Goal: Contribute content: Add original content to the website for others to see

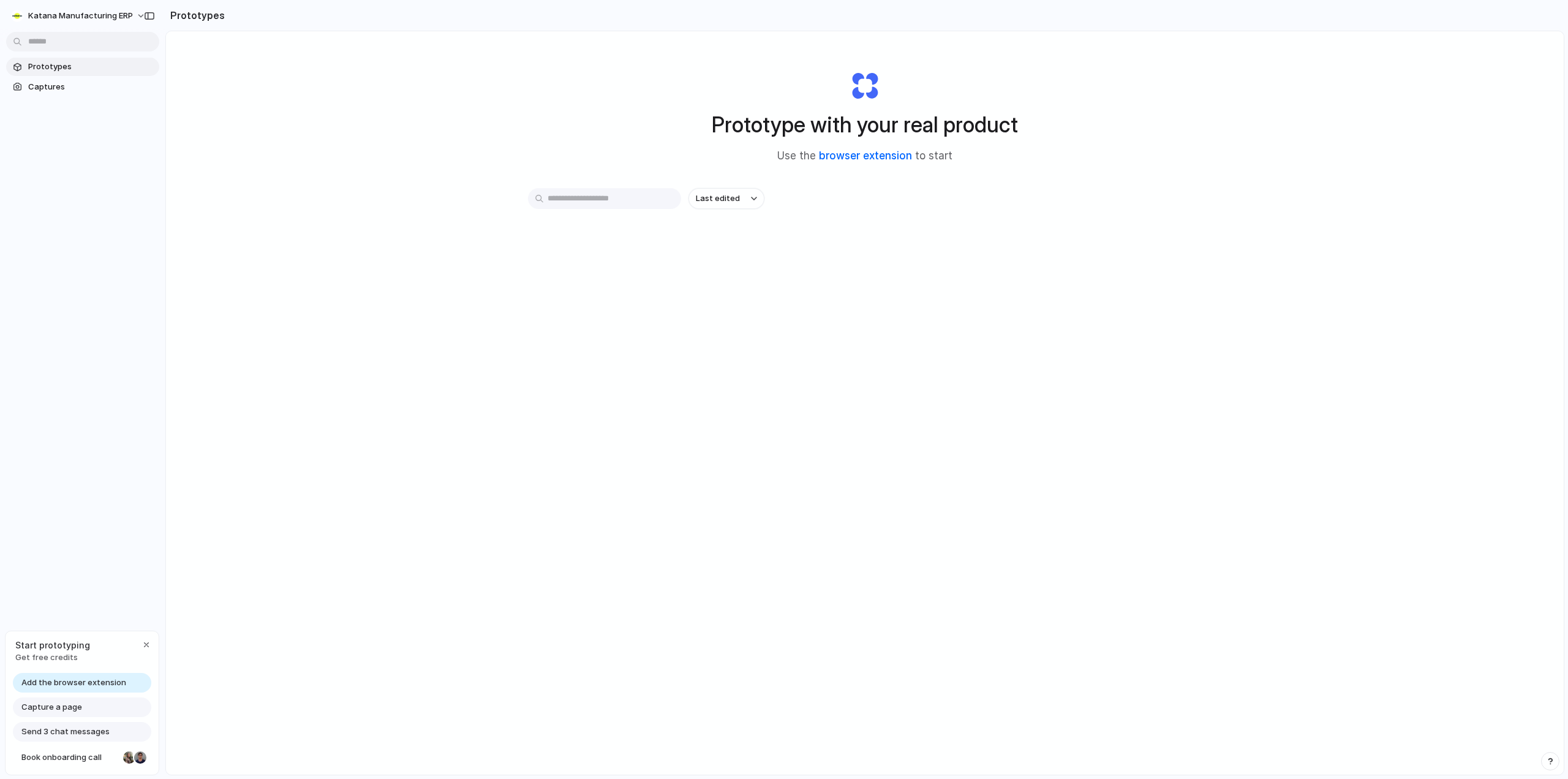
click at [853, 155] on link "browser extension" at bounding box center [866, 155] width 93 height 12
click at [784, 390] on div at bounding box center [784, 390] width 0 height 0
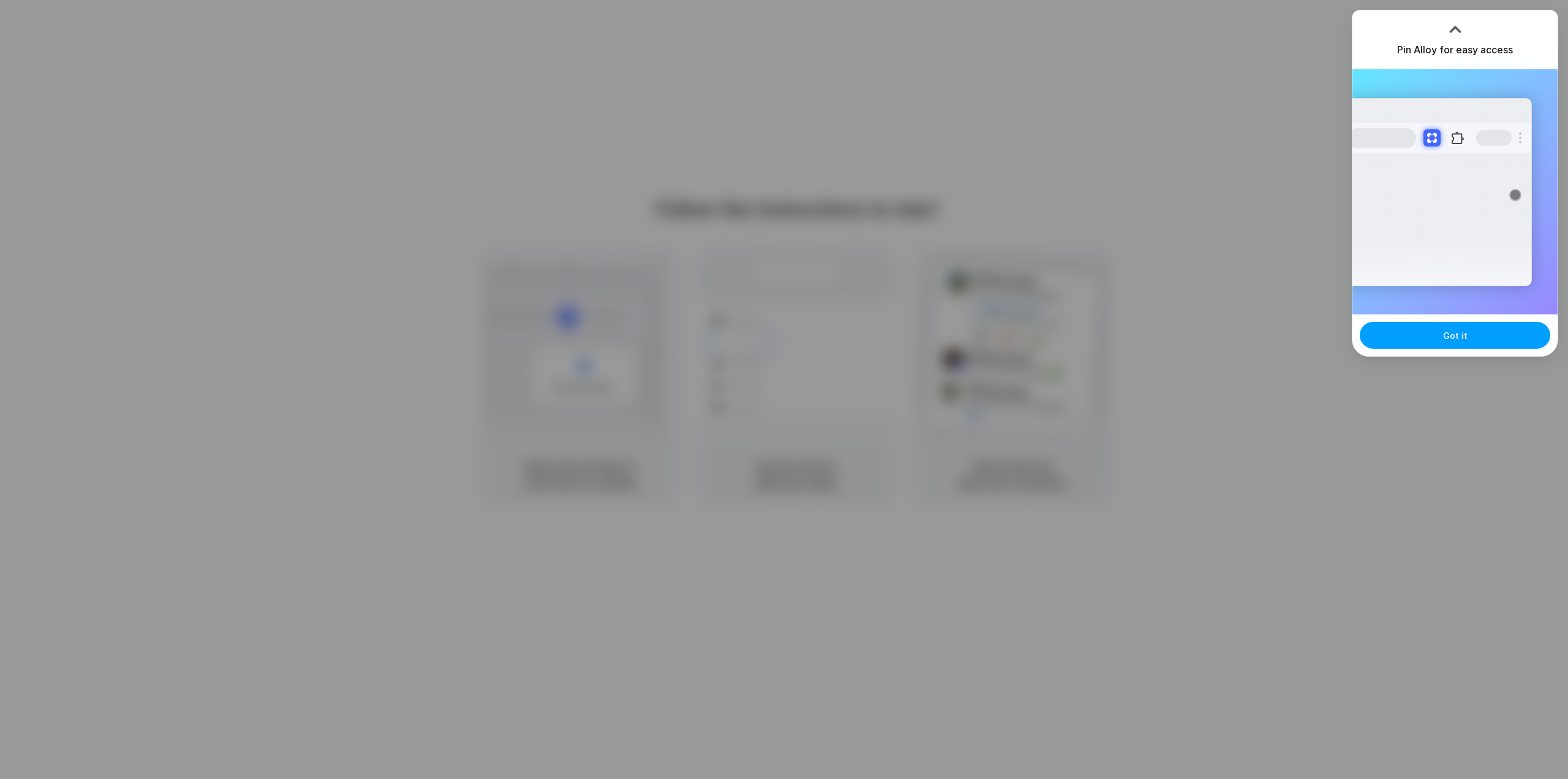
click at [1465, 343] on button "Got it" at bounding box center [1455, 335] width 190 height 27
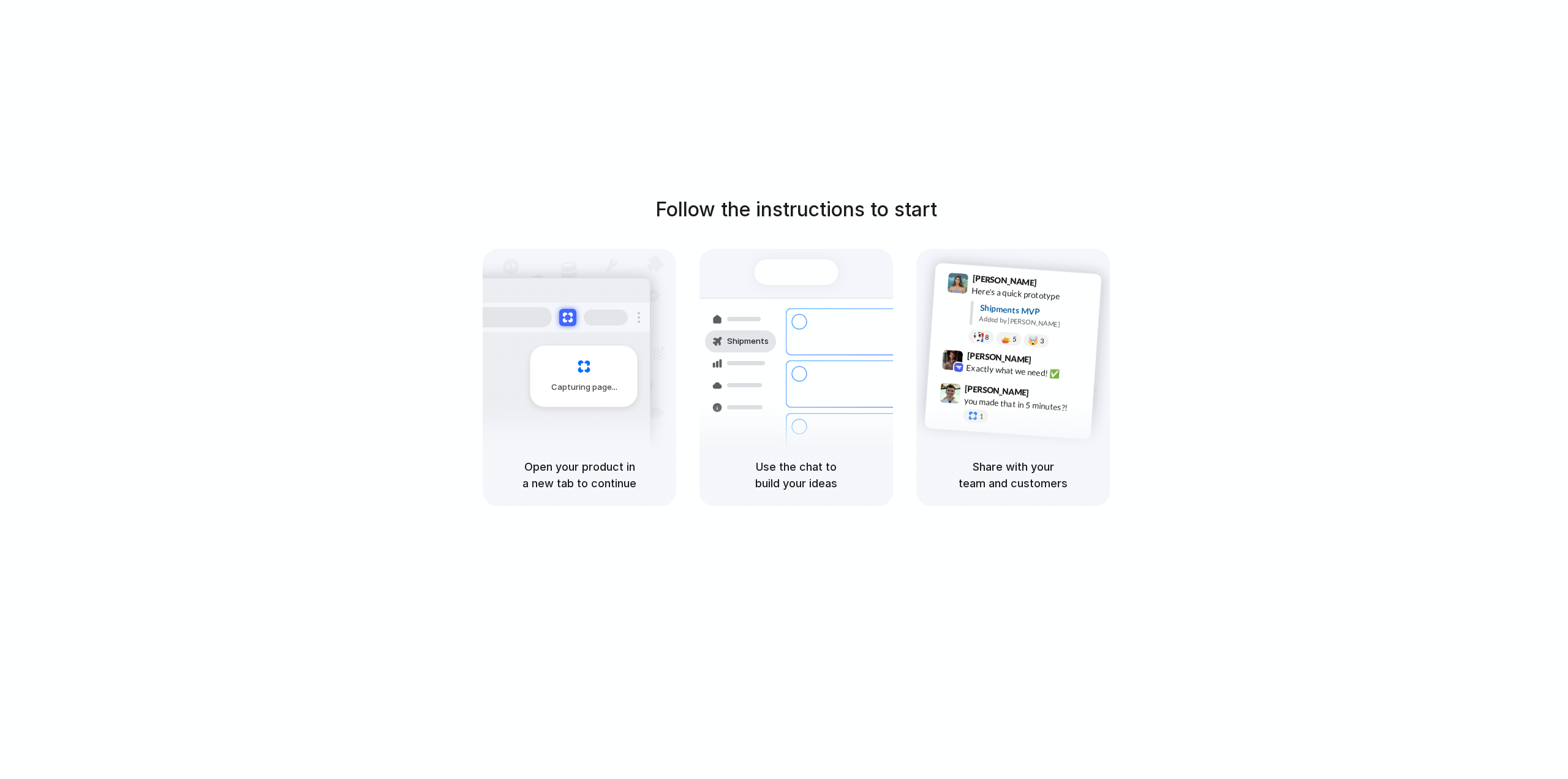
drag, startPoint x: 1451, startPoint y: 23, endPoint x: 1426, endPoint y: 72, distance: 55.0
click at [784, 390] on div at bounding box center [784, 390] width 0 height 0
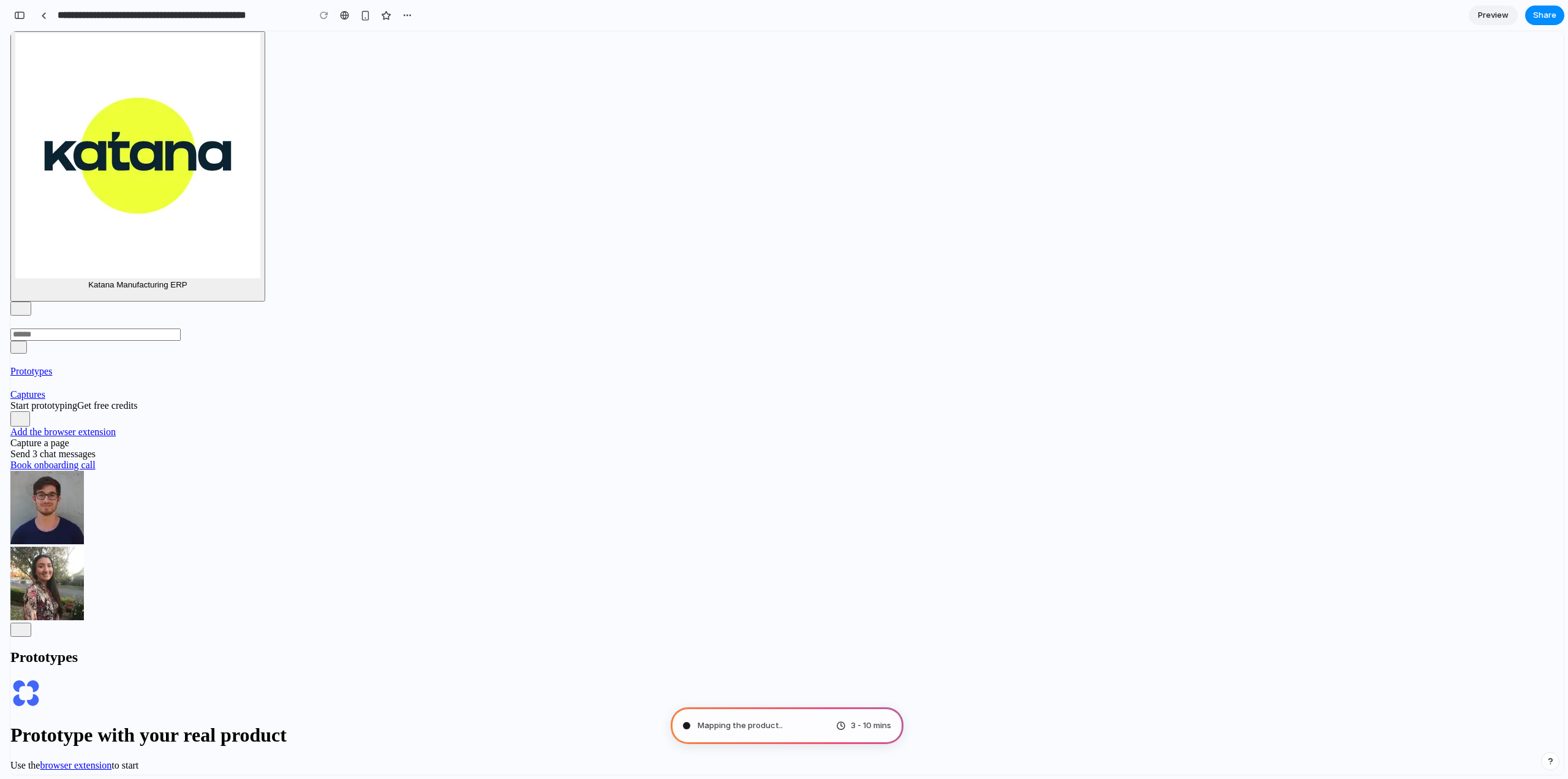
type input "**********"
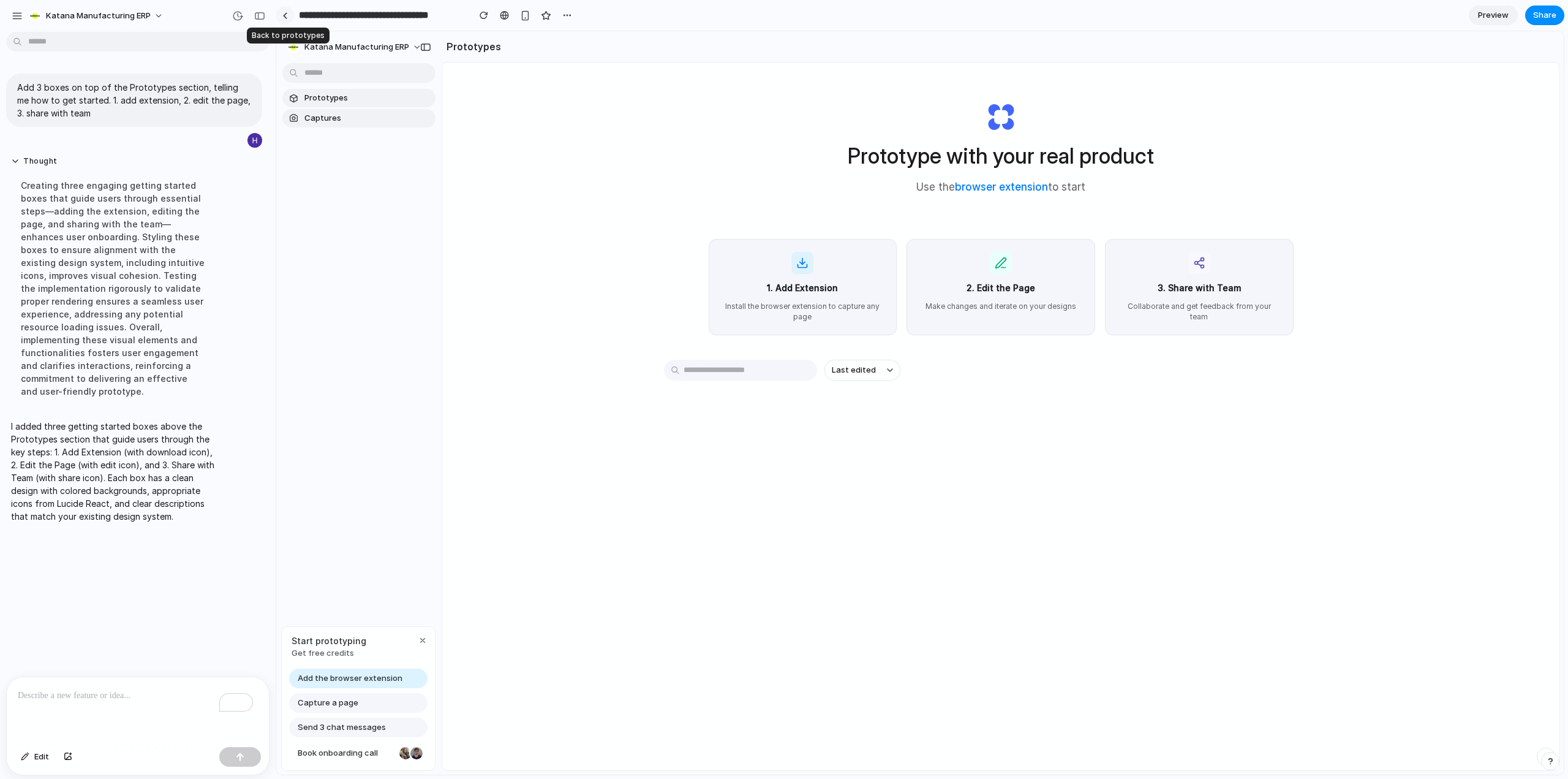
click at [284, 13] on div at bounding box center [285, 15] width 6 height 7
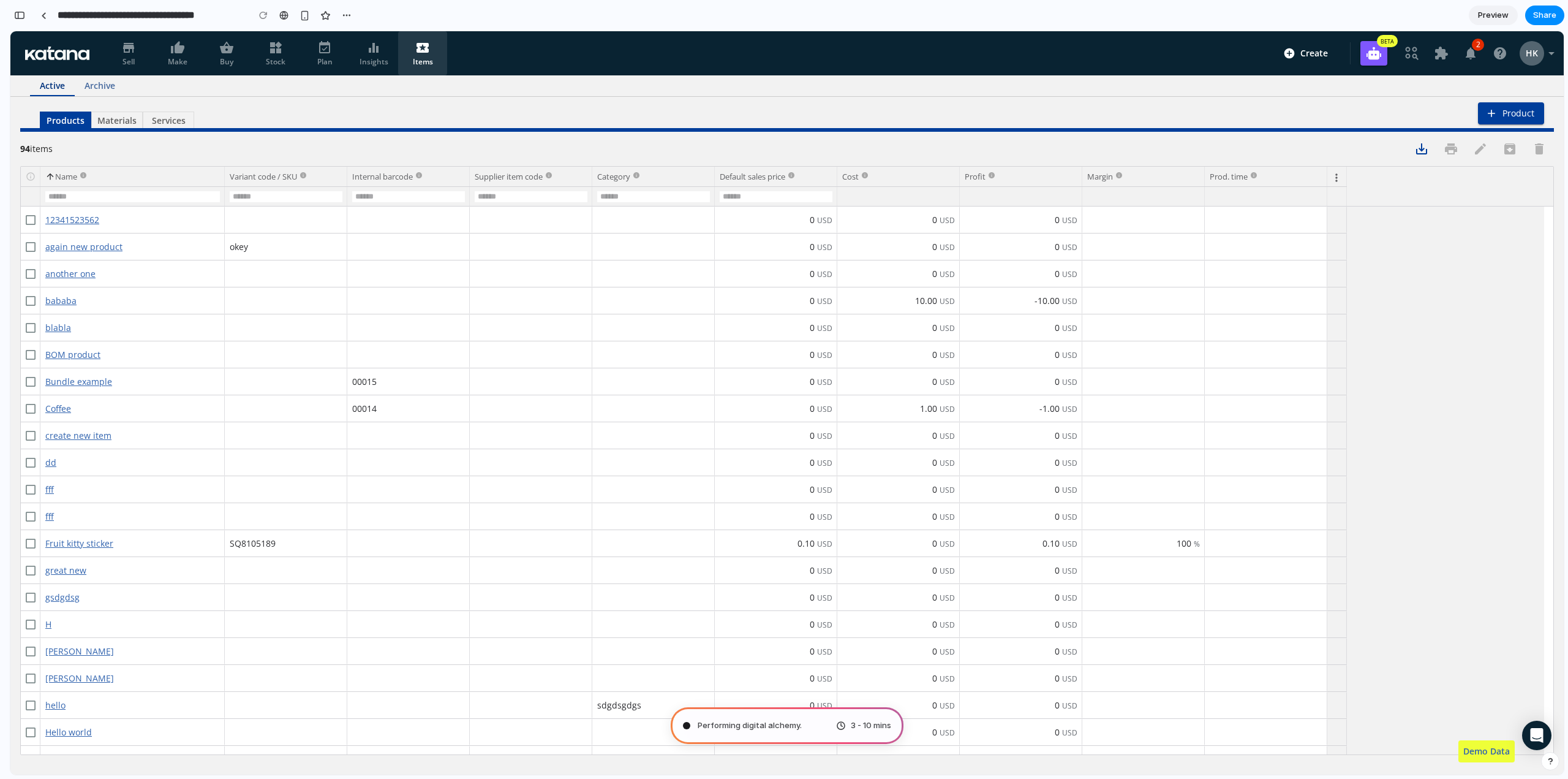
type input "**********"
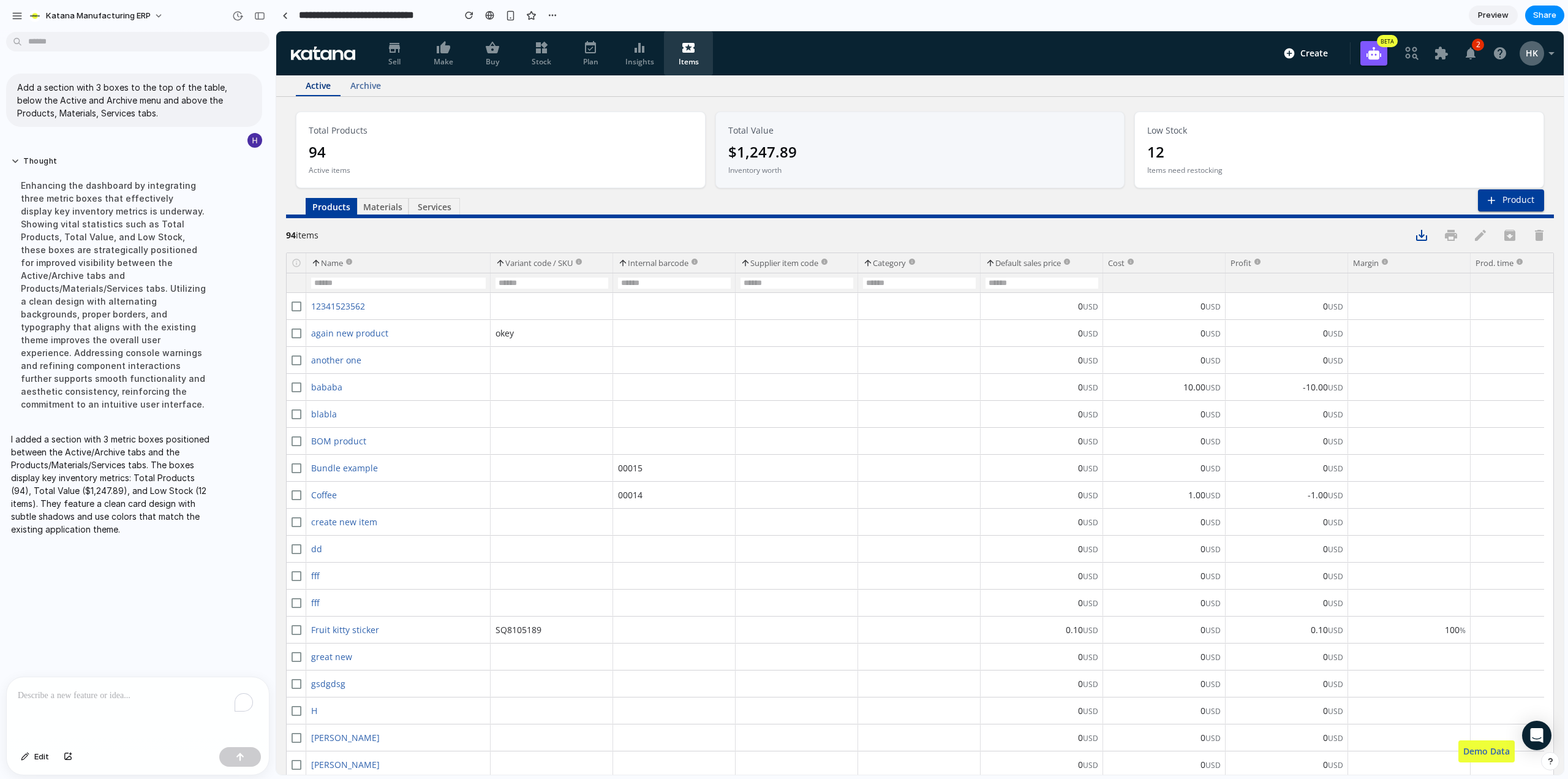
click at [74, 693] on p "To enrich screen reader interactions, please activate Accessibility in Grammarl…" at bounding box center [137, 695] width 240 height 15
click at [35, 759] on span "Edit" at bounding box center [41, 756] width 15 height 12
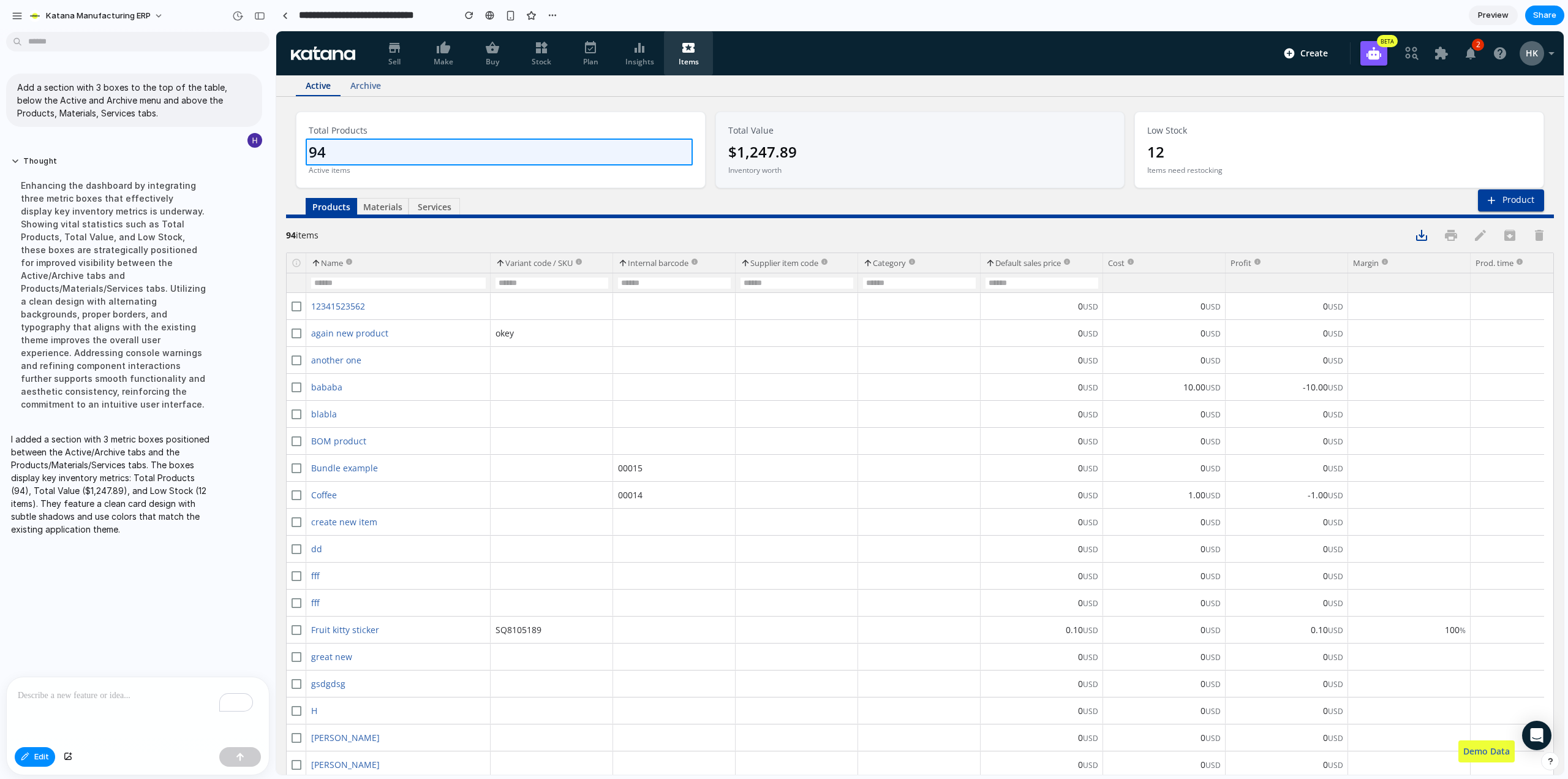
click at [389, 158] on div at bounding box center [920, 403] width 1287 height 744
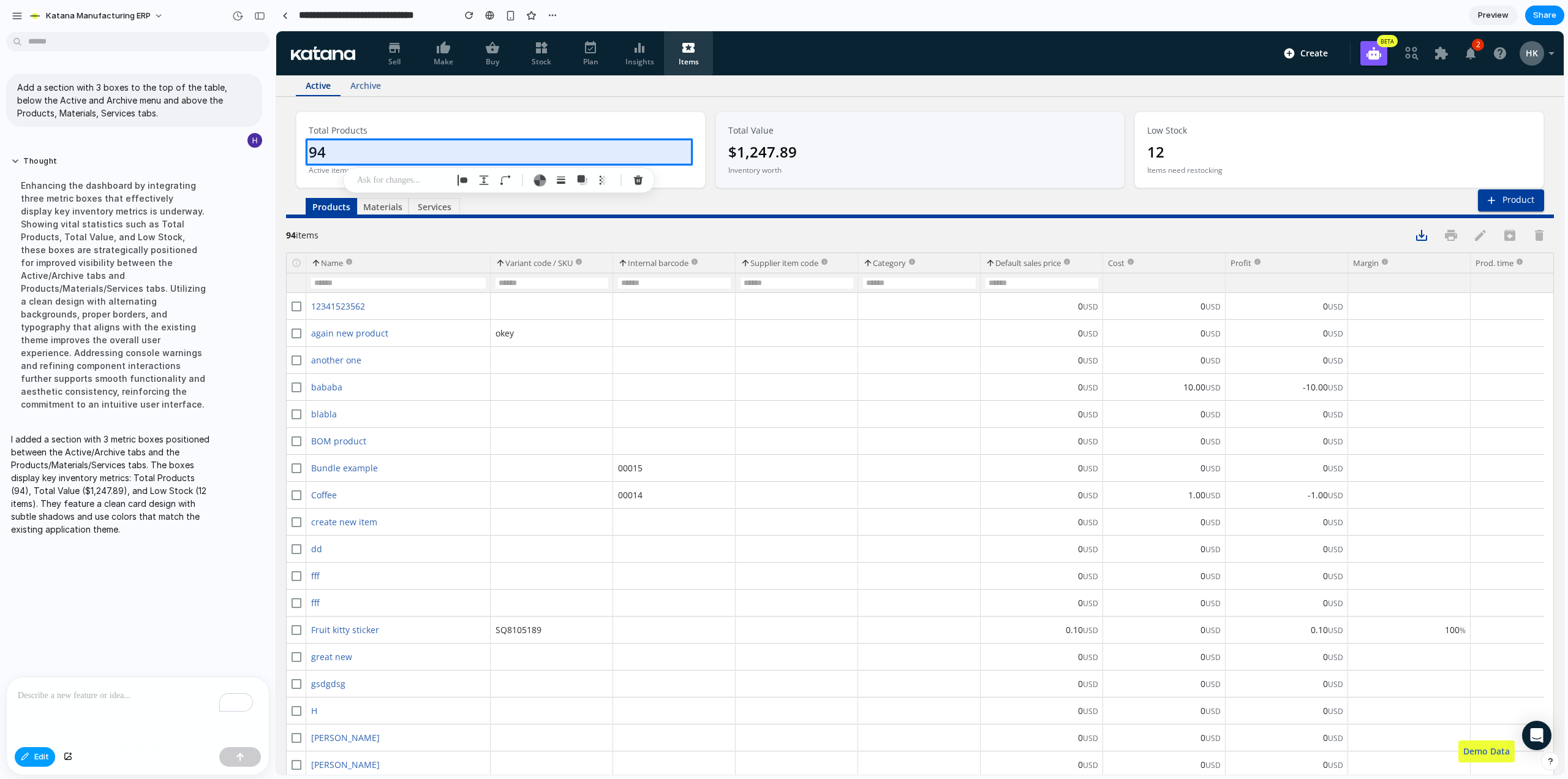
click at [33, 761] on button "Edit" at bounding box center [35, 756] width 40 height 20
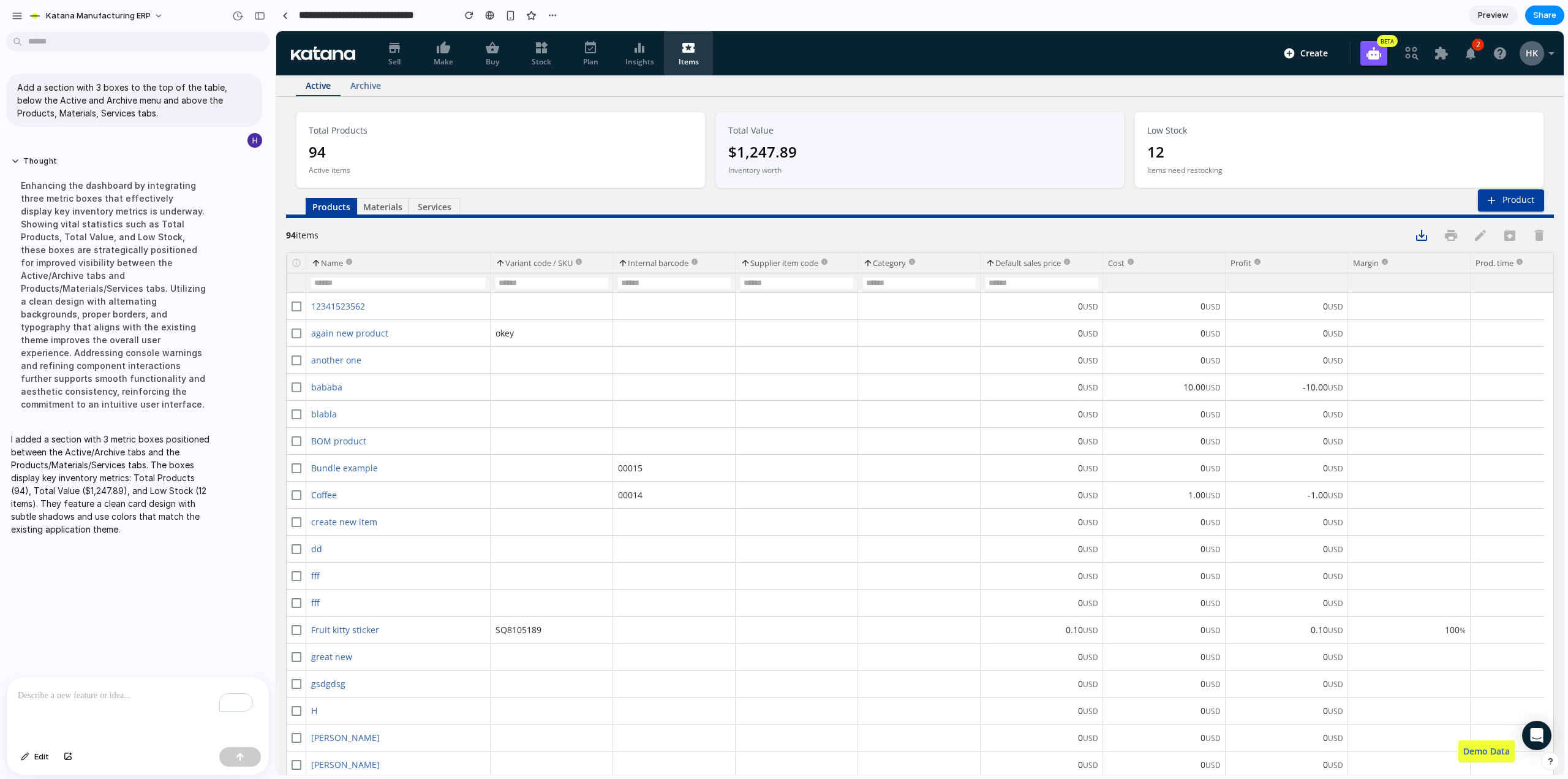
click at [102, 699] on div "To enrich screen reader interactions, please activate Accessibility in Grammarl…" at bounding box center [138, 710] width 262 height 65
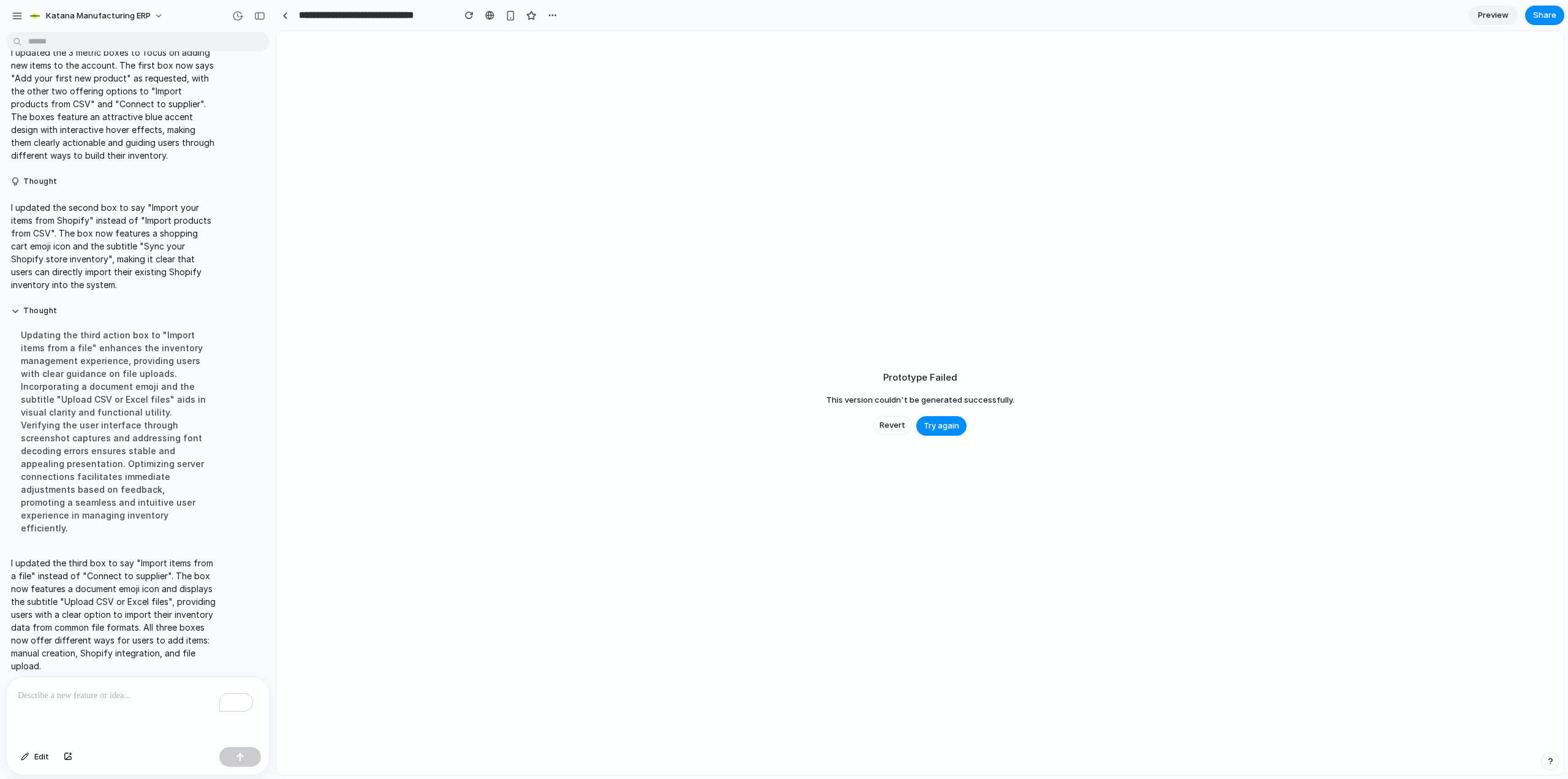
scroll to position [610, 0]
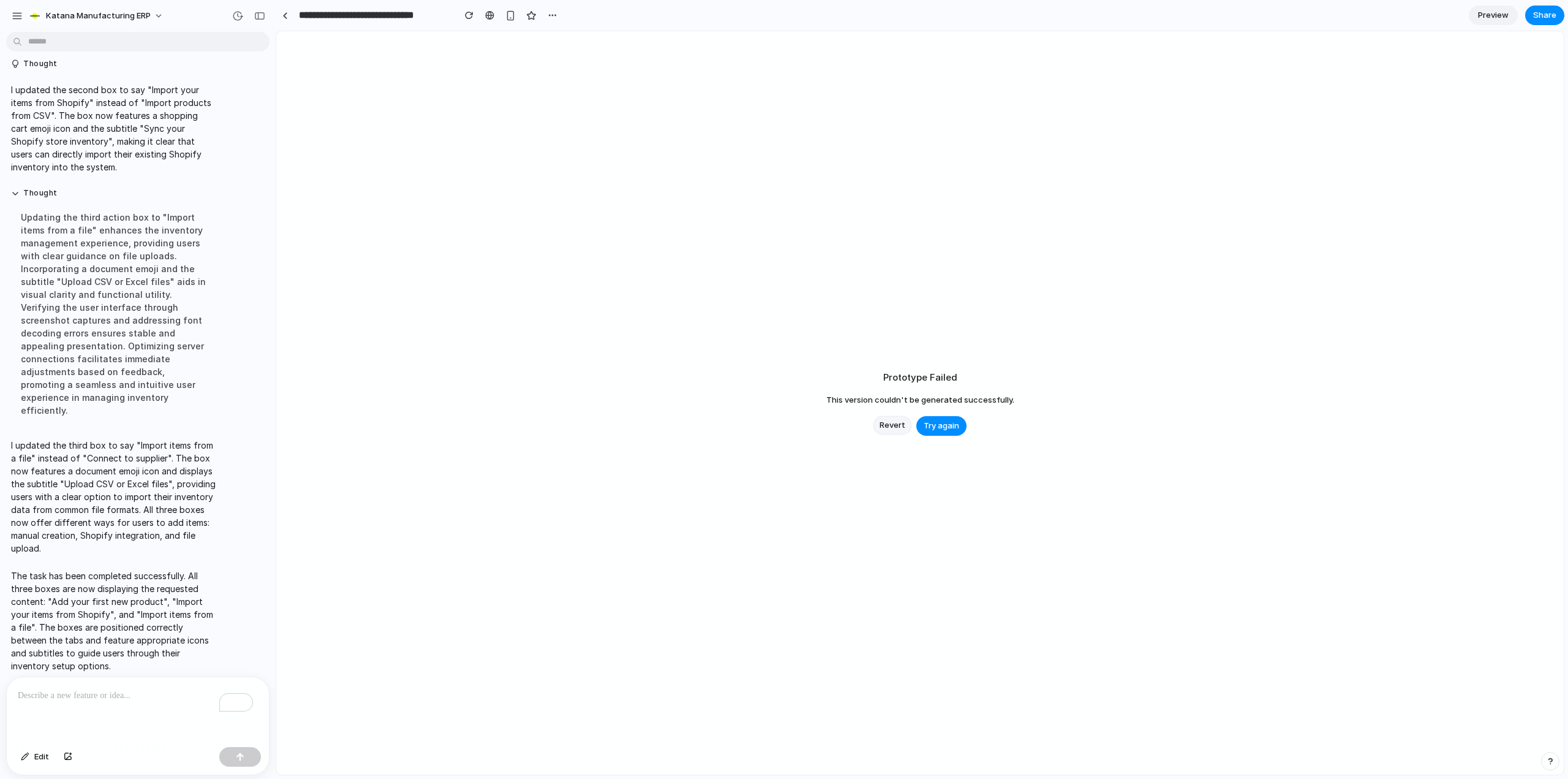
click at [887, 428] on span "Revert" at bounding box center [892, 425] width 26 height 12
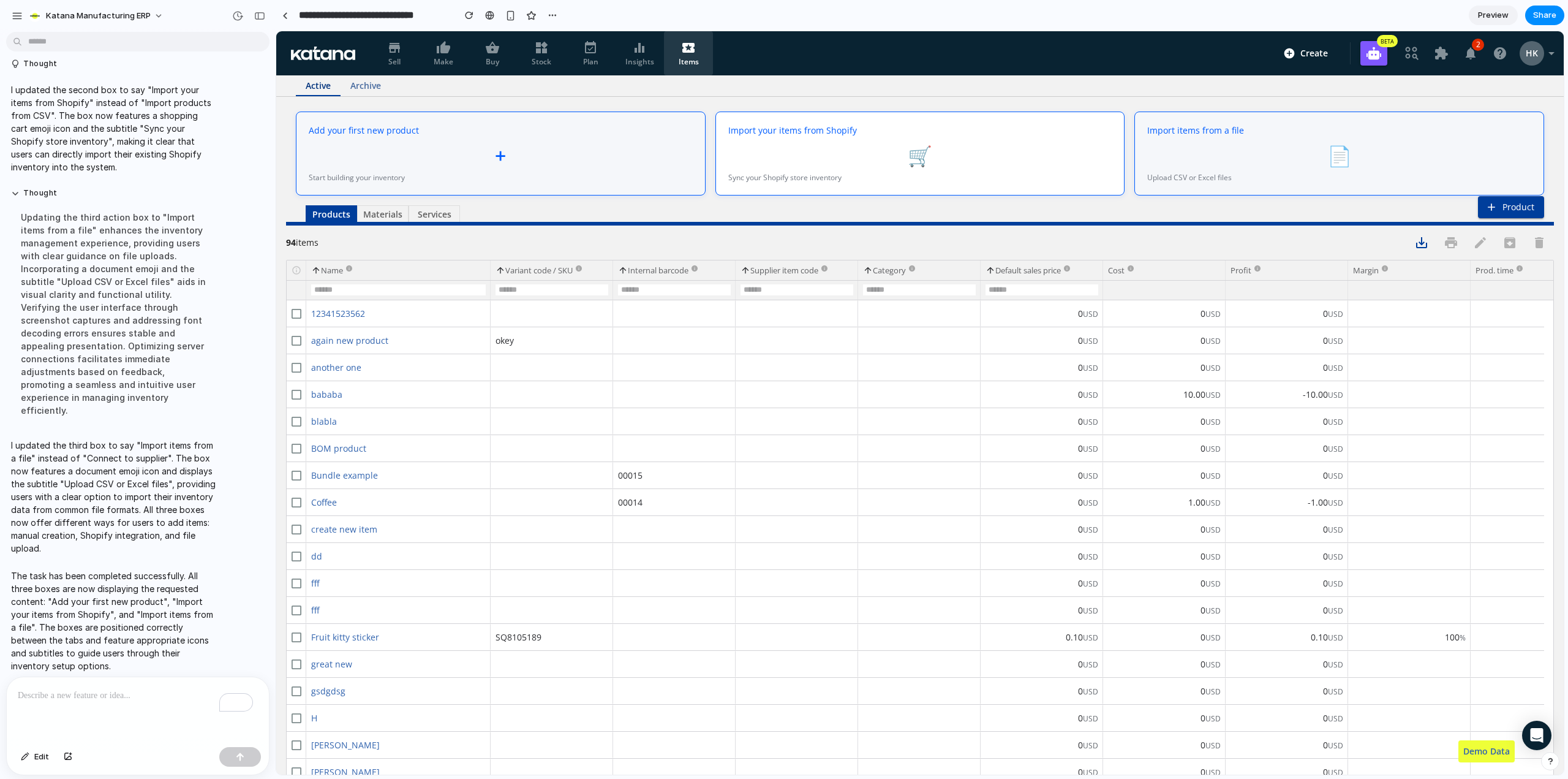
scroll to position [0, 0]
click at [1502, 11] on span "Preview" at bounding box center [1494, 15] width 31 height 12
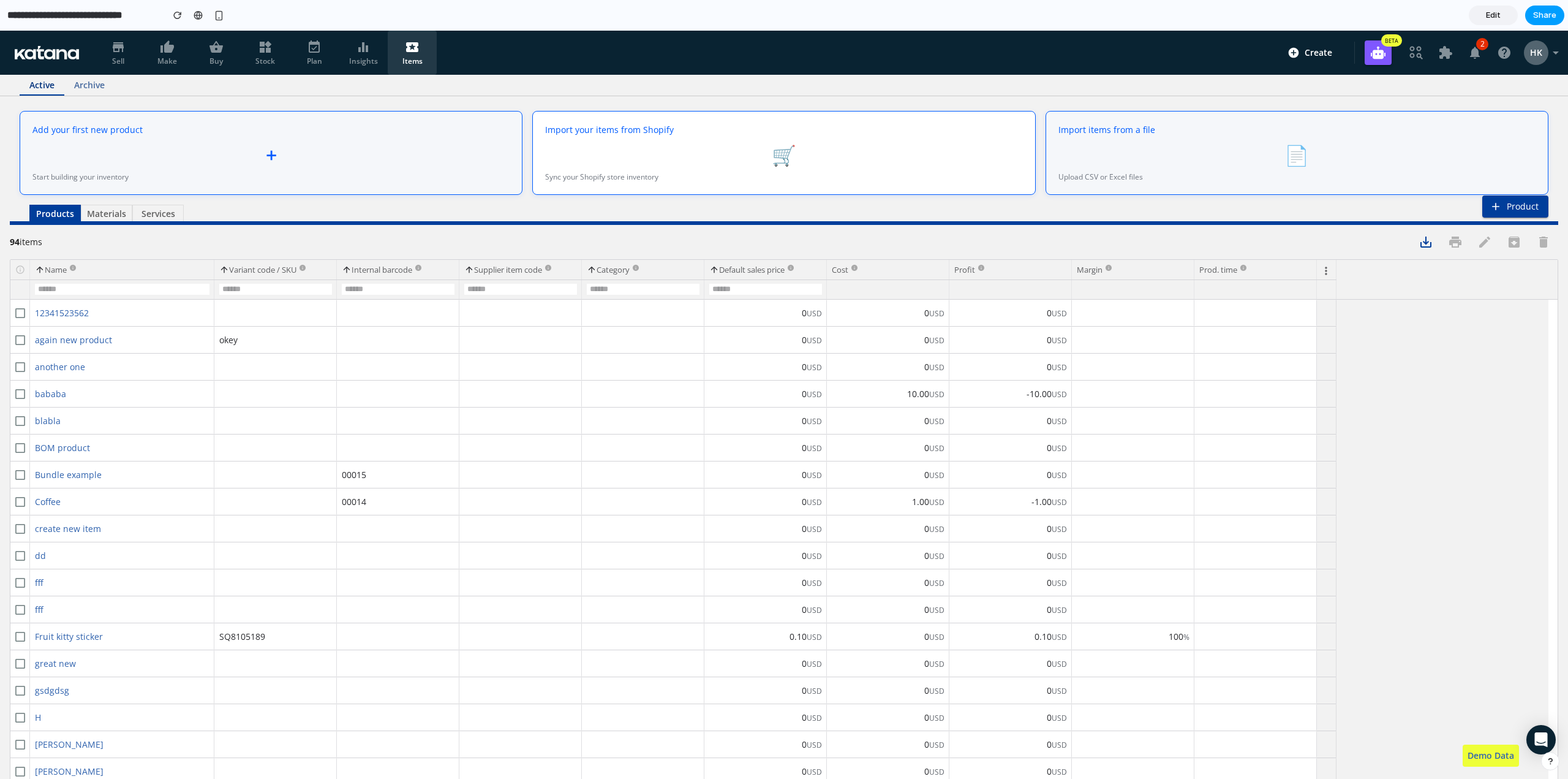
click at [1551, 16] on span "Share" at bounding box center [1545, 15] width 23 height 12
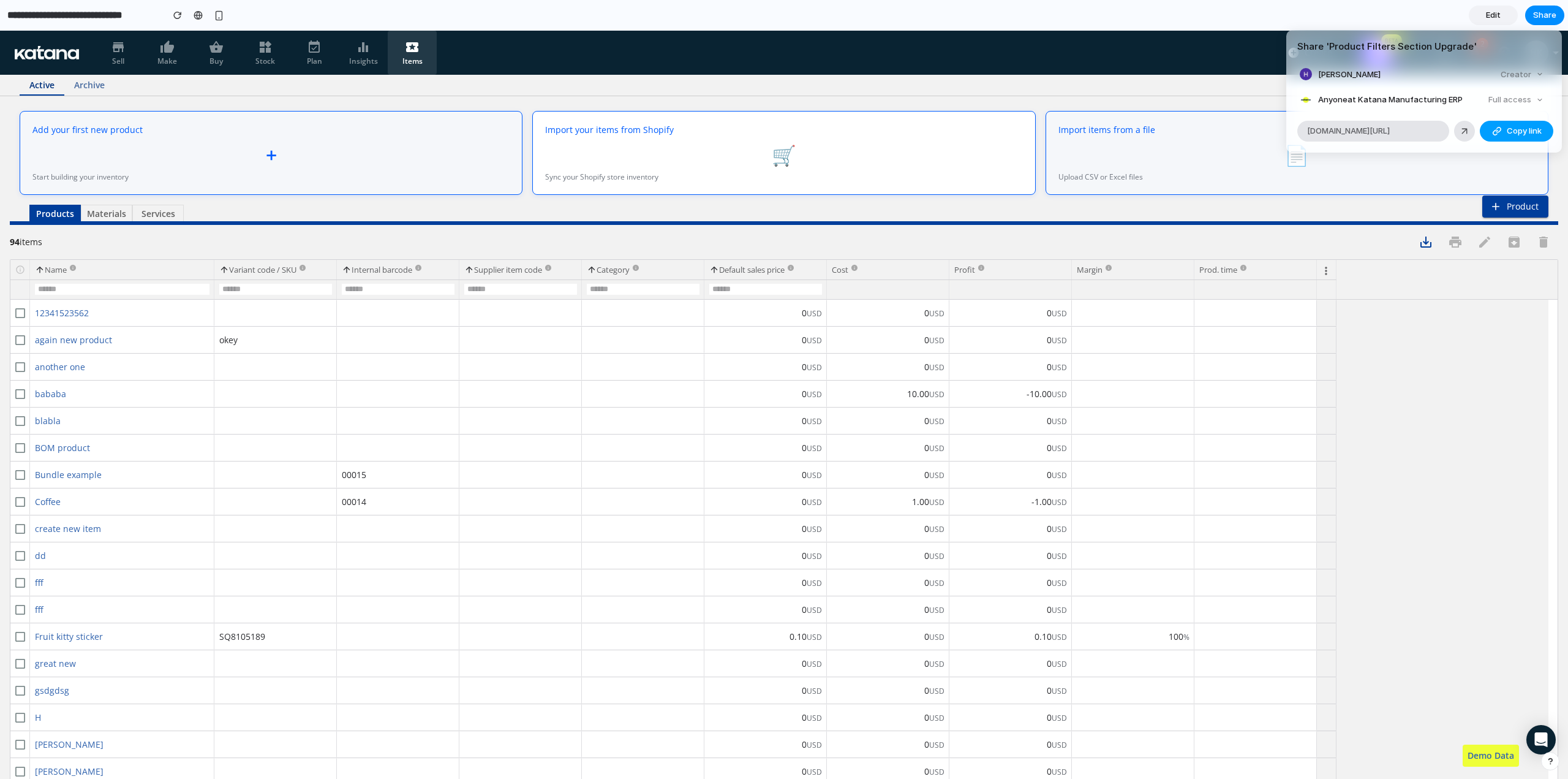
click at [1520, 131] on span "Copy link" at bounding box center [1524, 131] width 35 height 12
